Goal: Browse casually

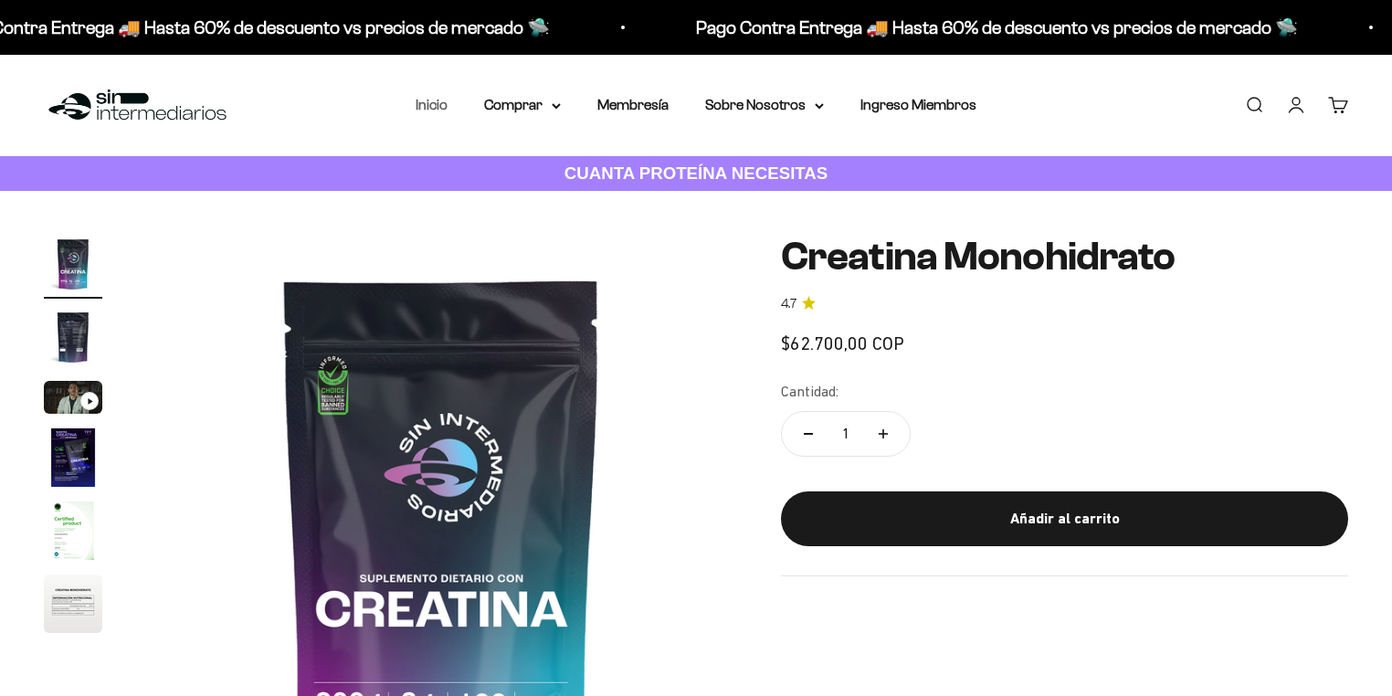
click at [431, 103] on link "Inicio" at bounding box center [432, 105] width 32 height 16
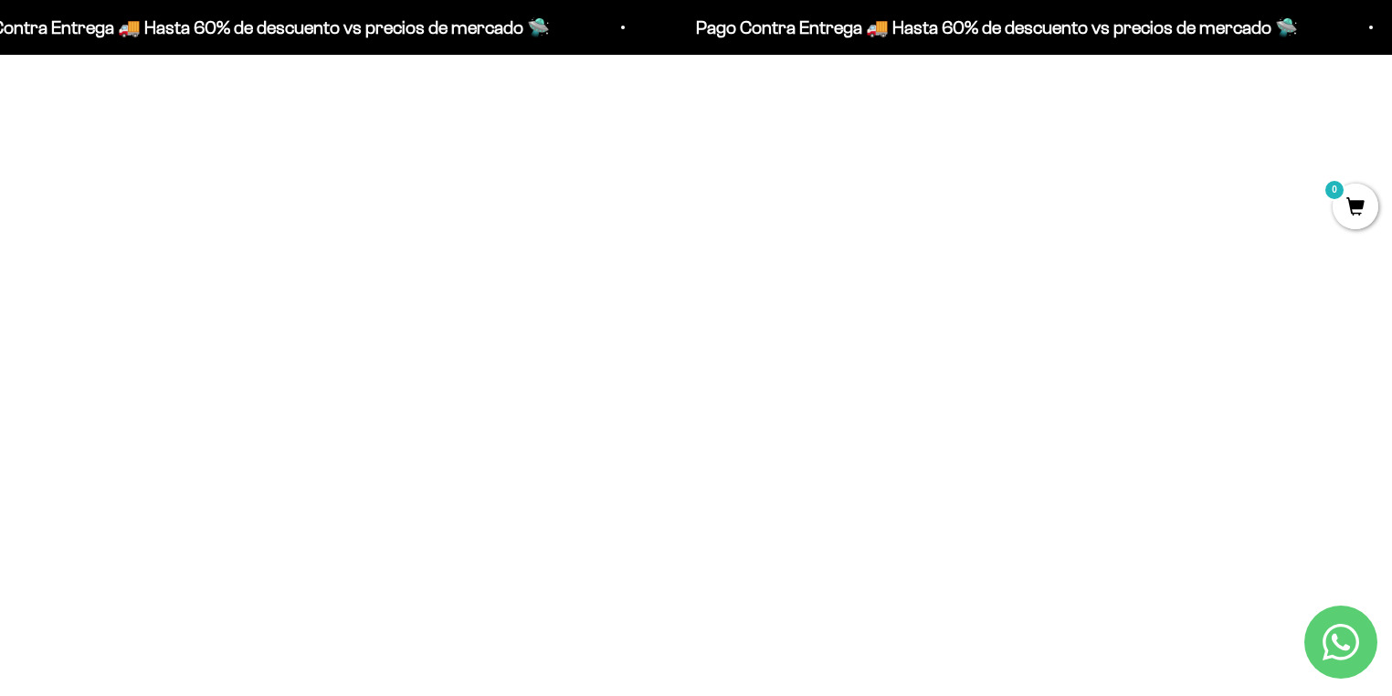
scroll to position [731, 0]
click at [1335, 83] on span at bounding box center [1337, 79] width 22 height 22
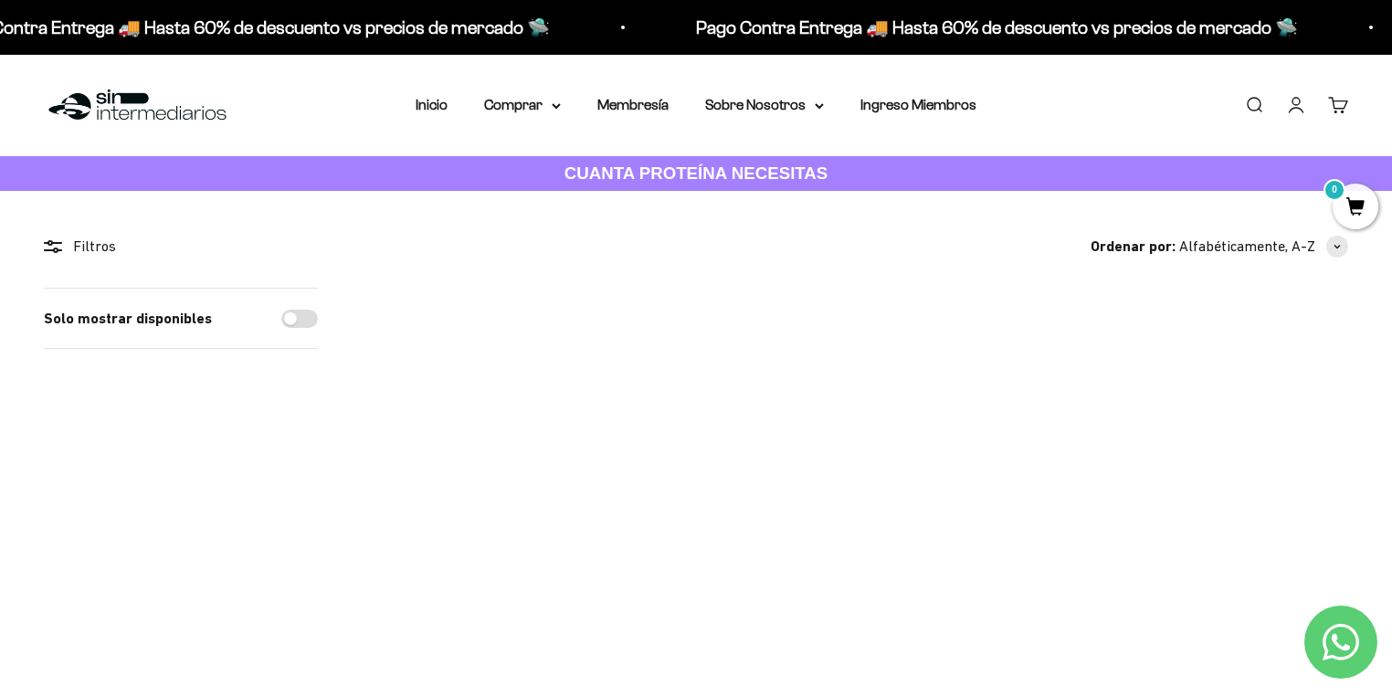
click at [647, 95] on li "Membresía" at bounding box center [632, 105] width 71 height 24
click at [636, 104] on link "Membresía" at bounding box center [632, 105] width 71 height 16
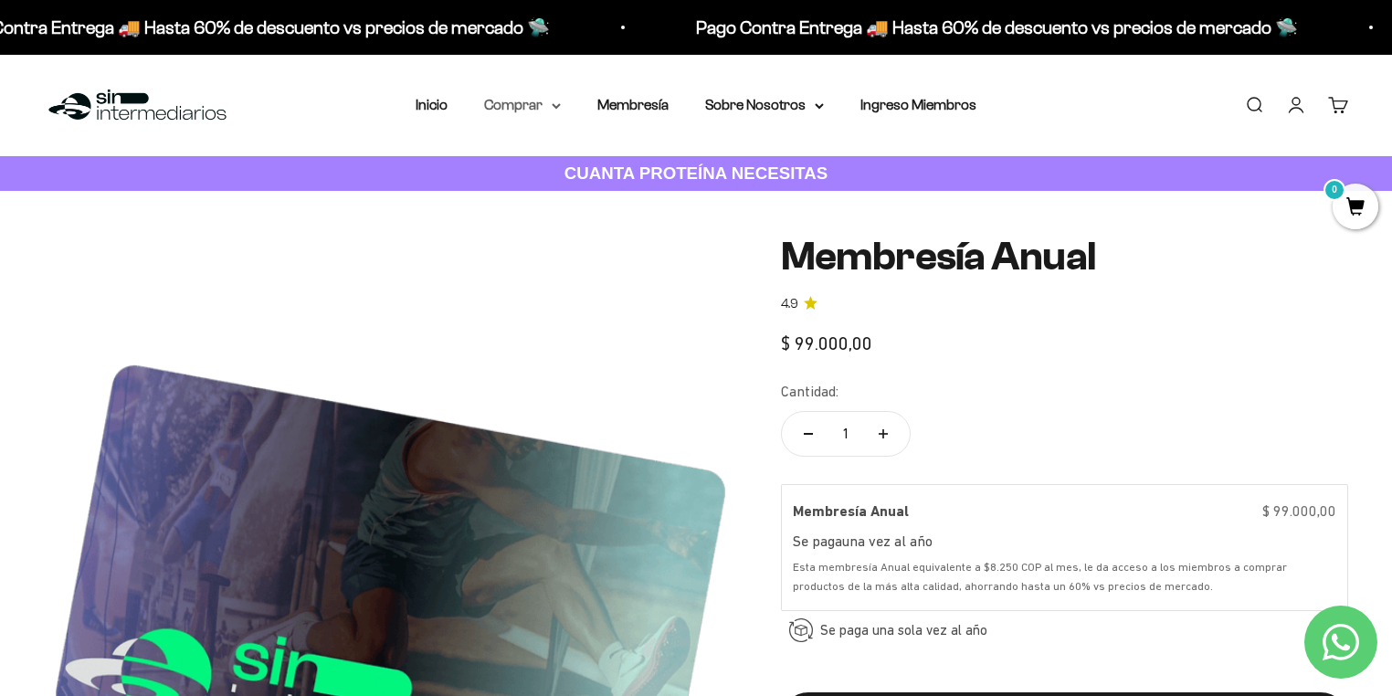
click at [548, 109] on summary "Comprar" at bounding box center [522, 105] width 77 height 24
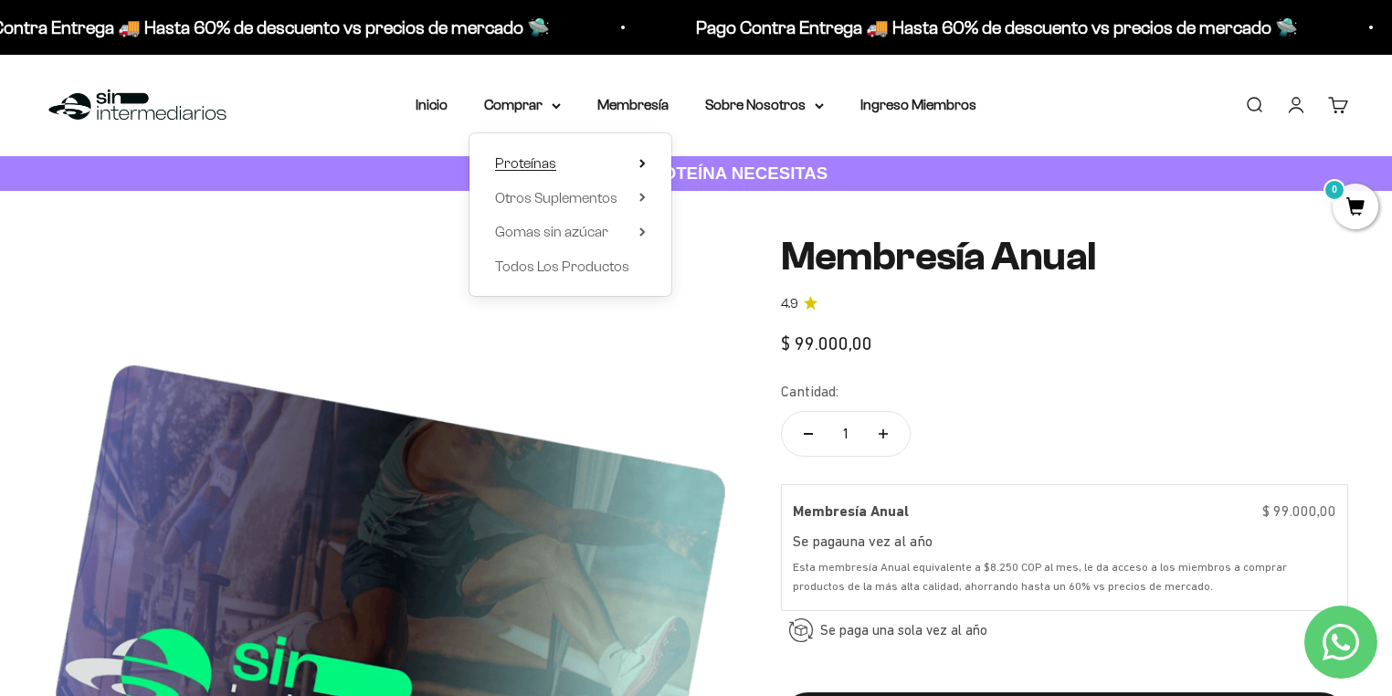
click at [572, 160] on summary "Proteínas" at bounding box center [570, 164] width 151 height 24
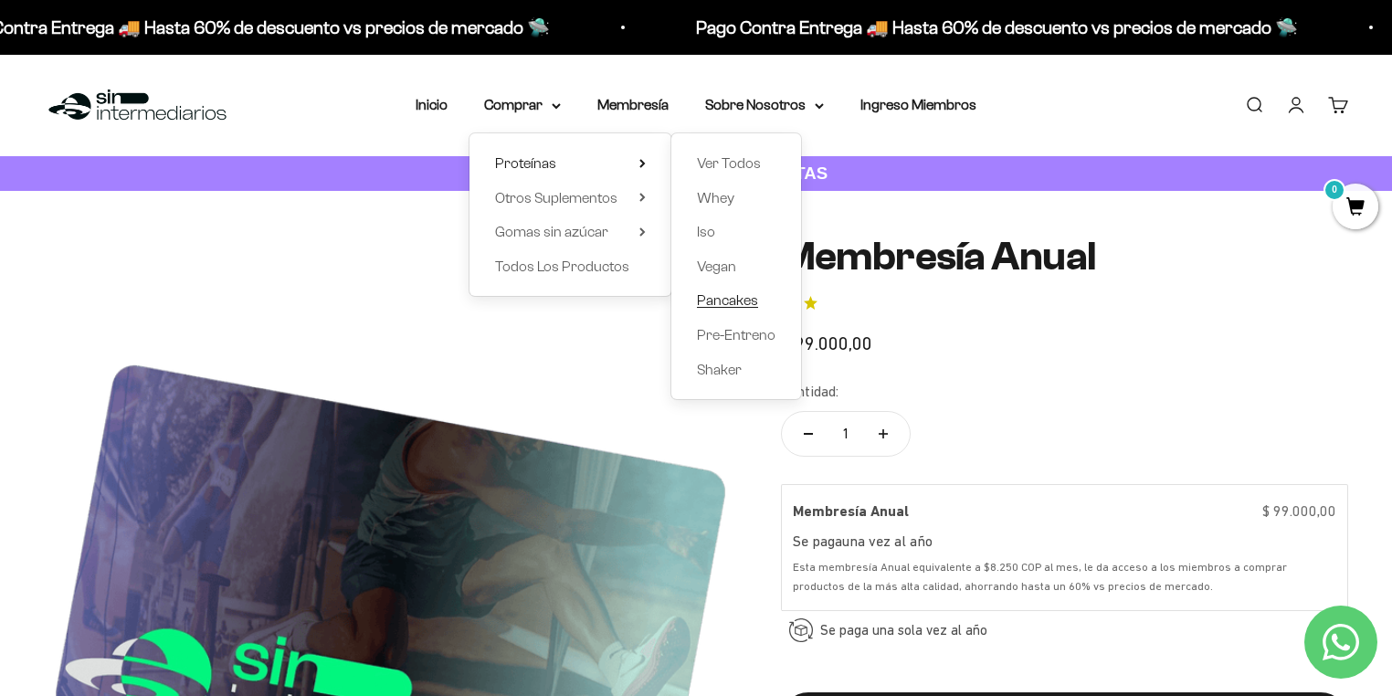
click at [740, 311] on span "Pancakes" at bounding box center [727, 301] width 61 height 24
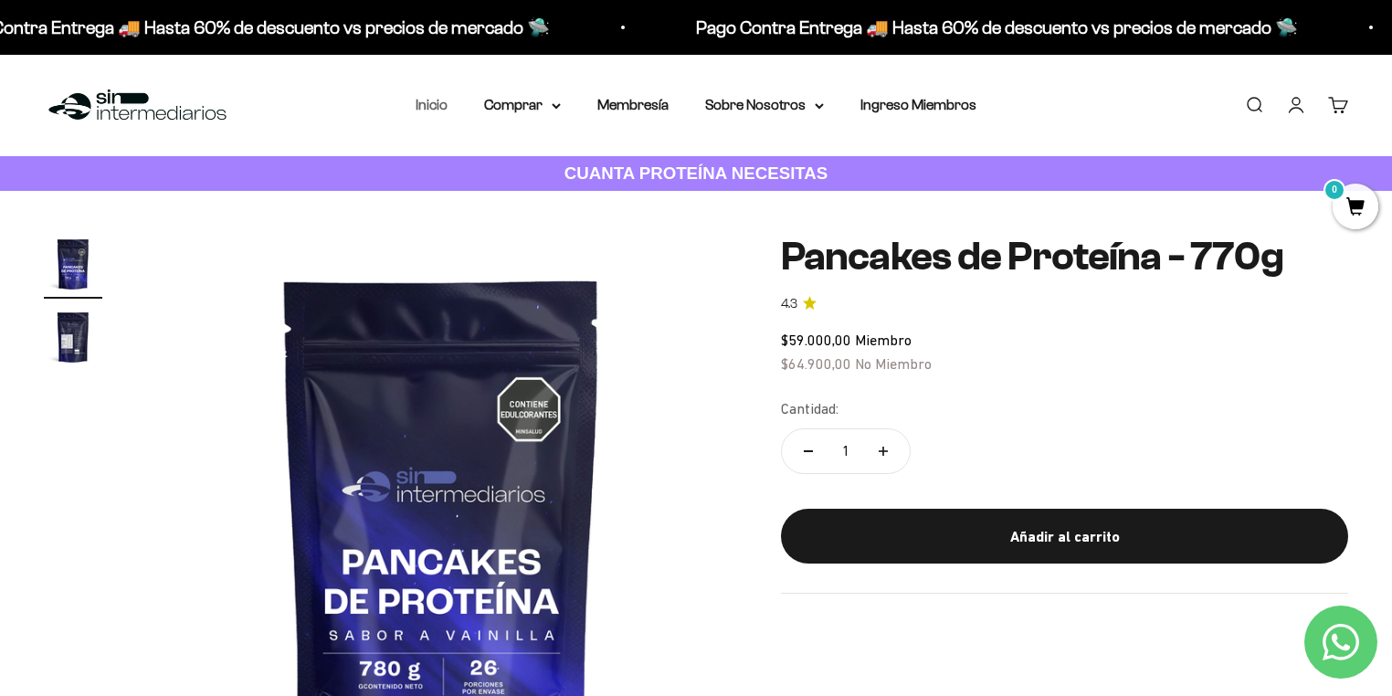
click at [435, 99] on link "Inicio" at bounding box center [432, 105] width 32 height 16
